Goal: Connect with others: Participate in discussion

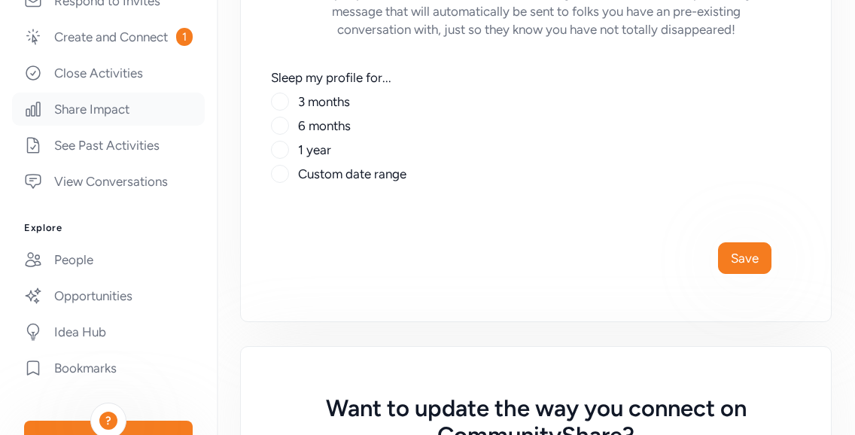
scroll to position [381, 0]
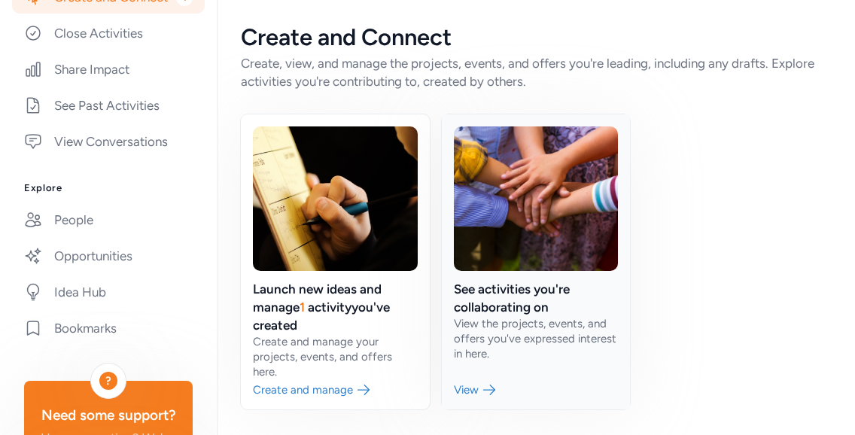
scroll to position [66, 0]
click at [409, 379] on link at bounding box center [335, 261] width 189 height 295
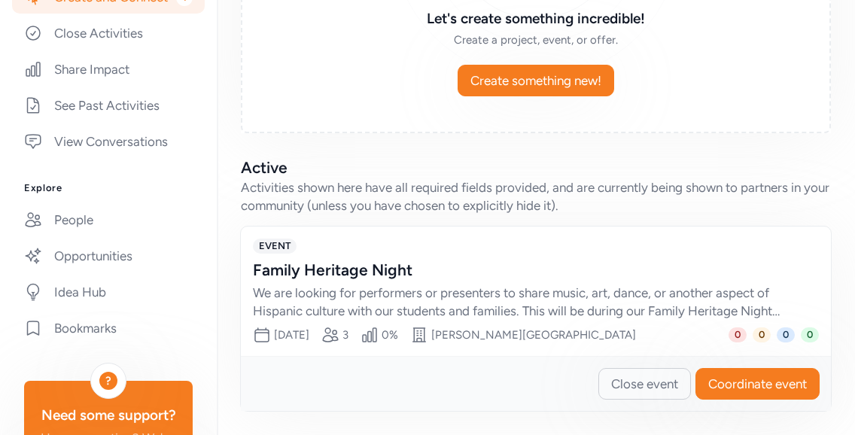
scroll to position [426, 0]
click at [655, 284] on div "We are looking for performers or presenters to share music, art, dance, or anot…" at bounding box center [521, 302] width 536 height 36
click at [663, 375] on span "Coordinate event" at bounding box center [757, 384] width 99 height 18
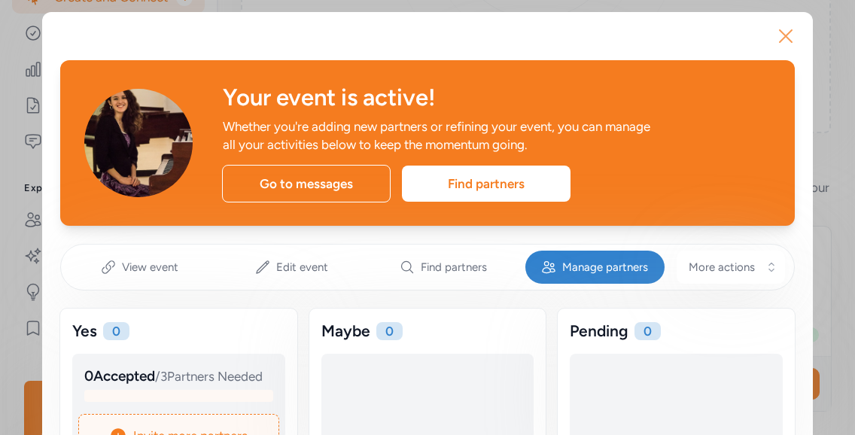
click at [663, 42] on icon "button" at bounding box center [786, 36] width 24 height 24
